Goal: Navigation & Orientation: Find specific page/section

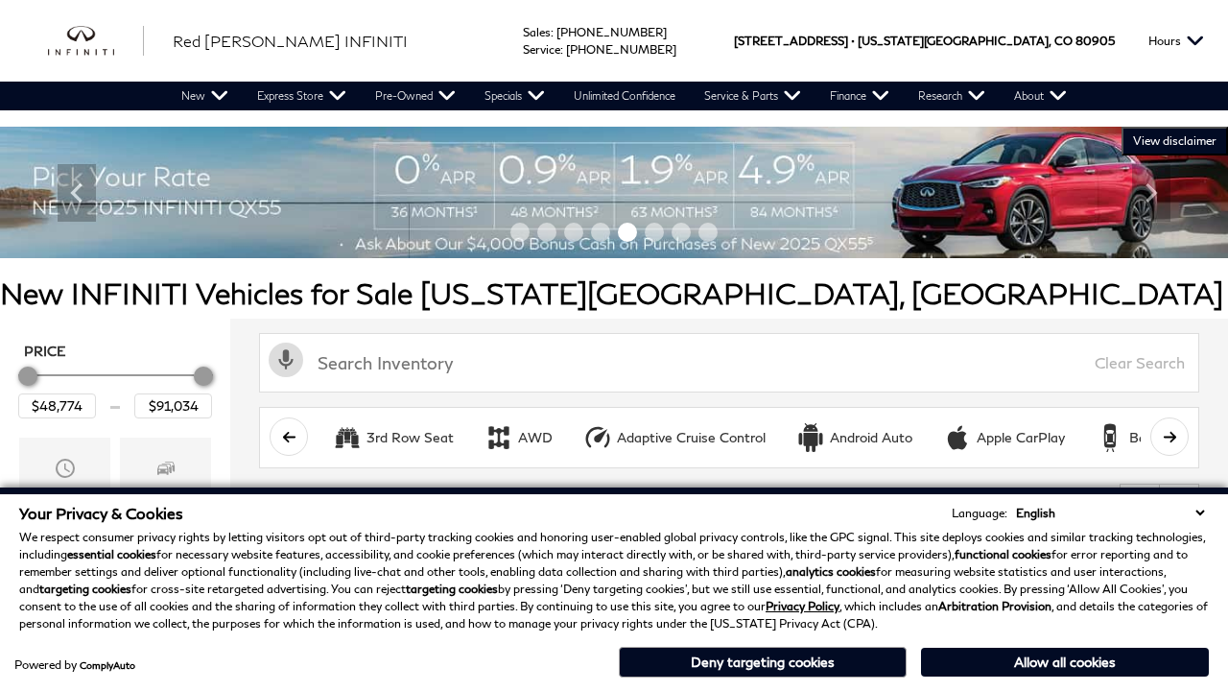
scroll to position [900, 0]
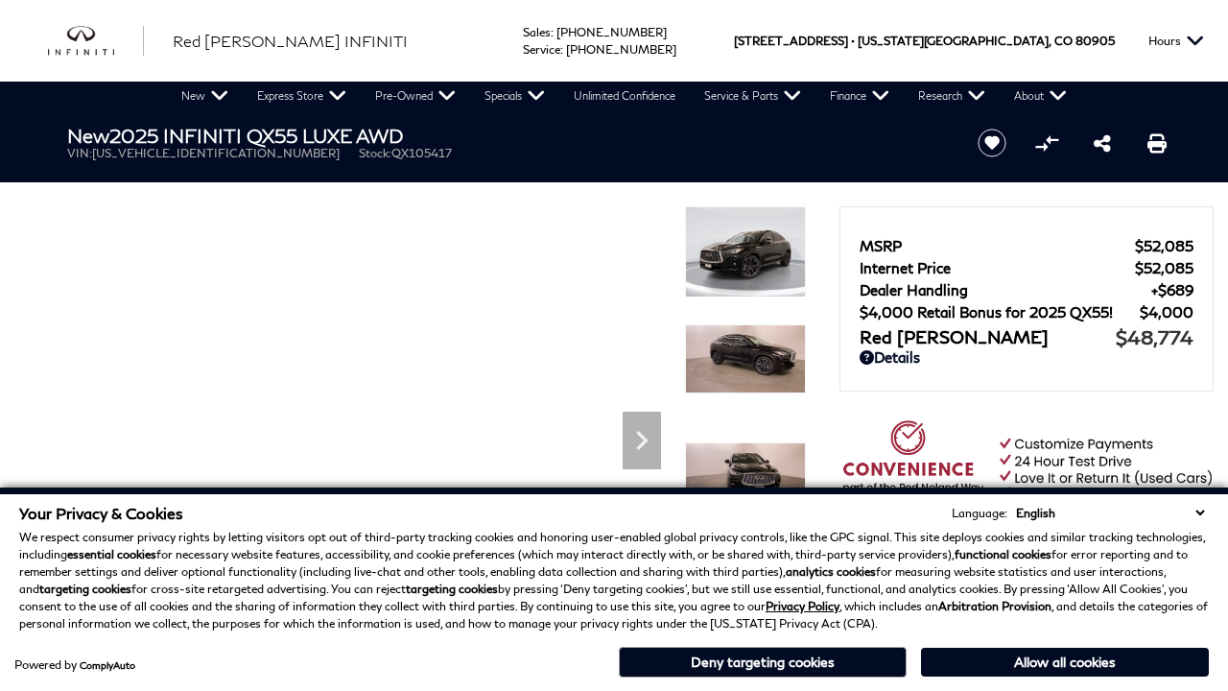
scroll to position [931, 0]
